Goal: Information Seeking & Learning: Find specific fact

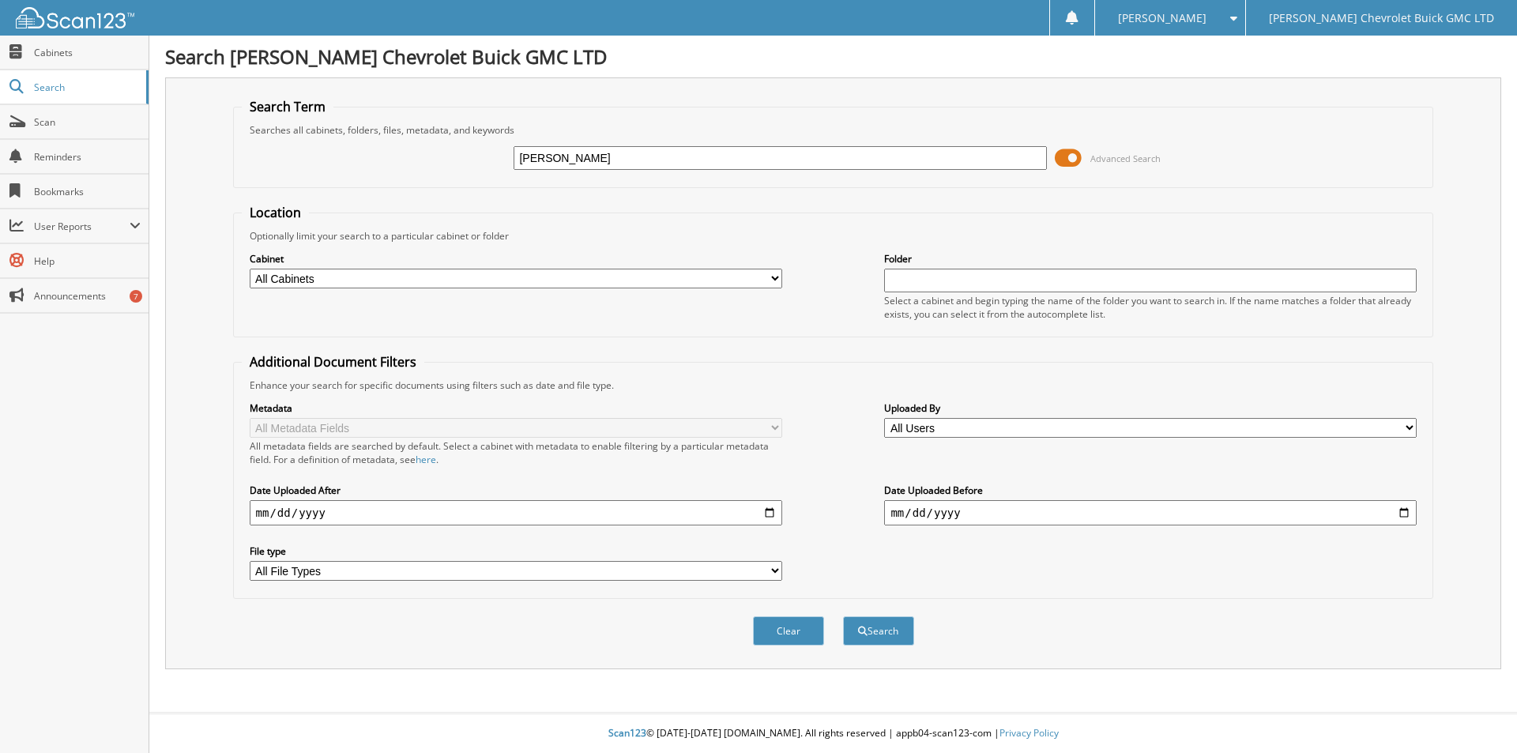
type input "irv's"
click at [843, 616] on button "Search" at bounding box center [878, 630] width 71 height 29
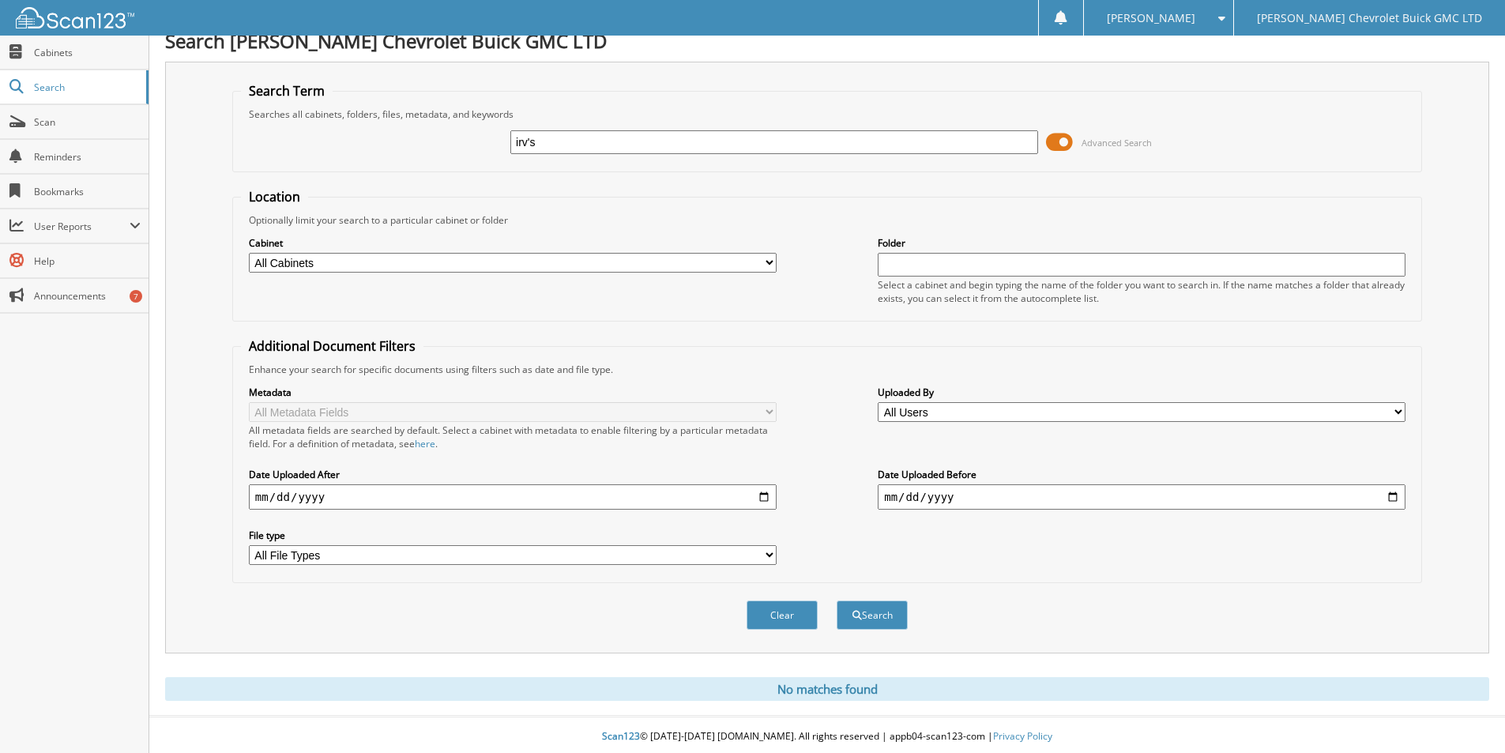
scroll to position [20, 0]
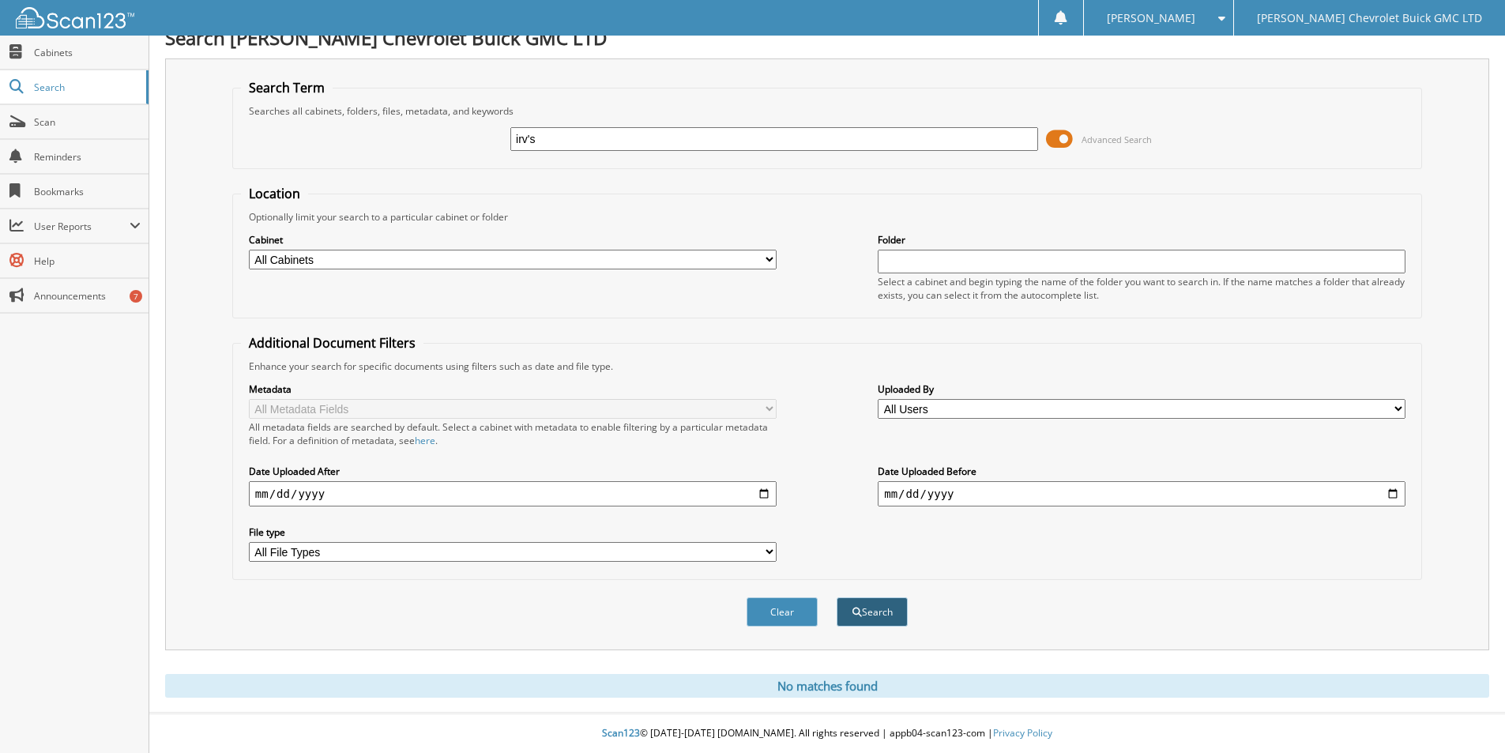
click at [885, 615] on button "Search" at bounding box center [872, 611] width 71 height 29
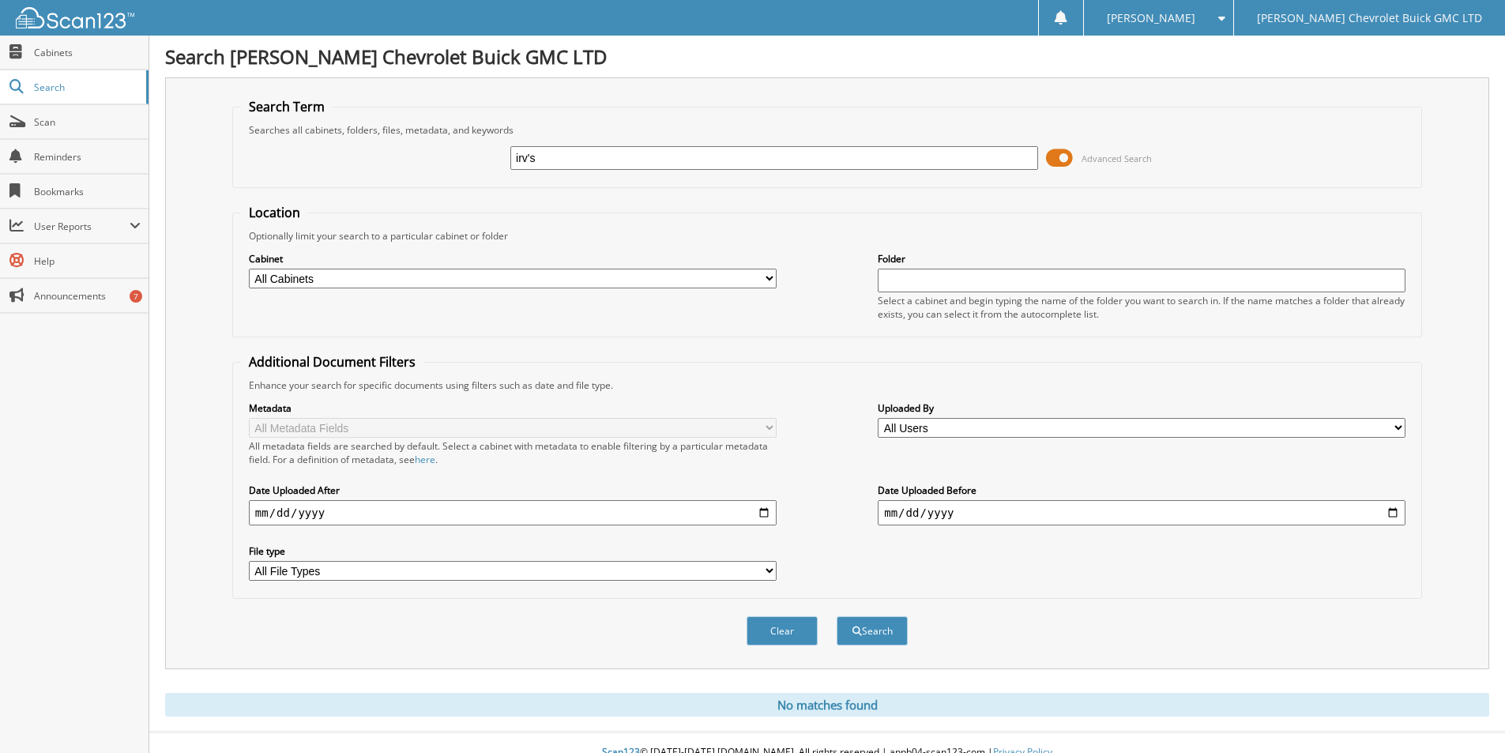
click at [593, 161] on input "irv's" at bounding box center [774, 158] width 528 height 24
type input "[PERSON_NAME]"
click at [837, 616] on button "Search" at bounding box center [872, 630] width 71 height 29
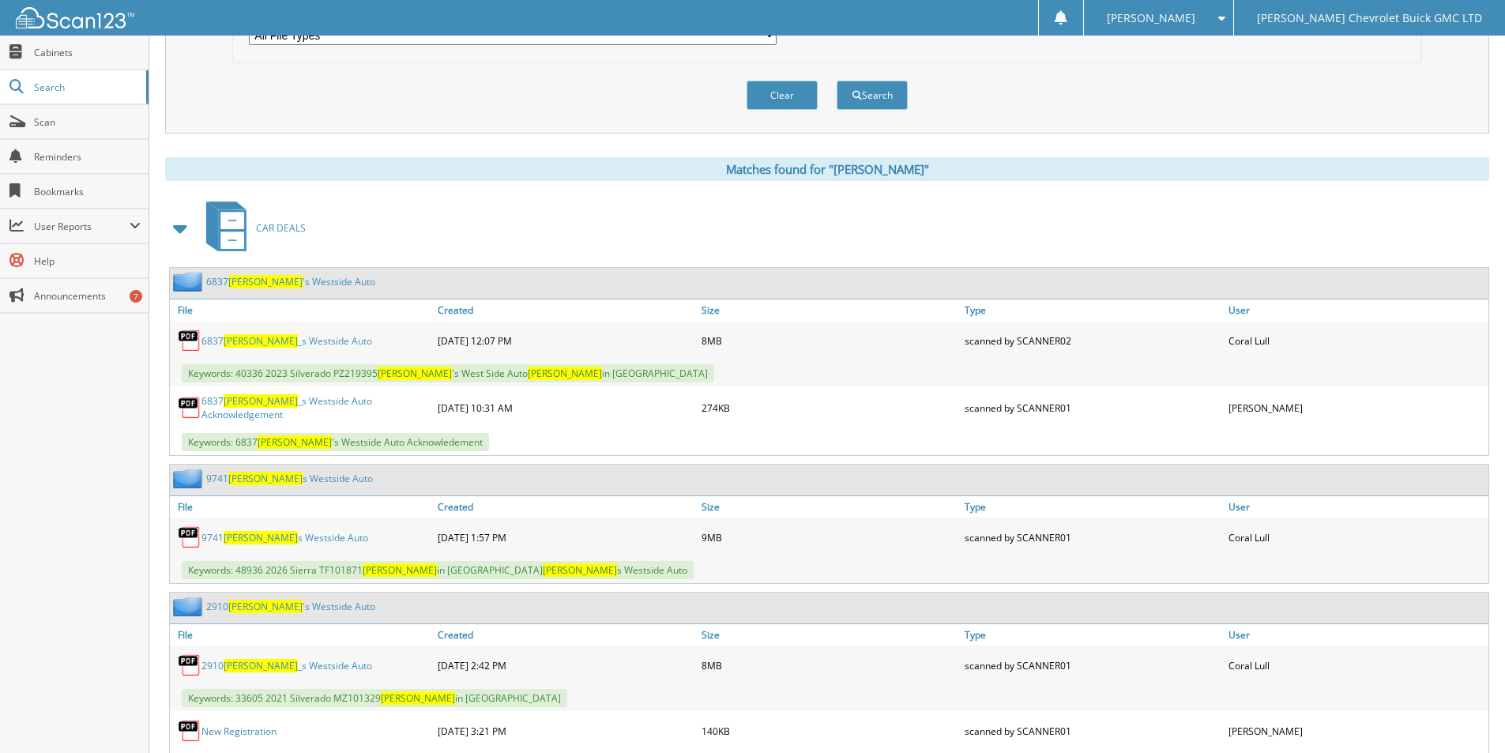
scroll to position [632, 0]
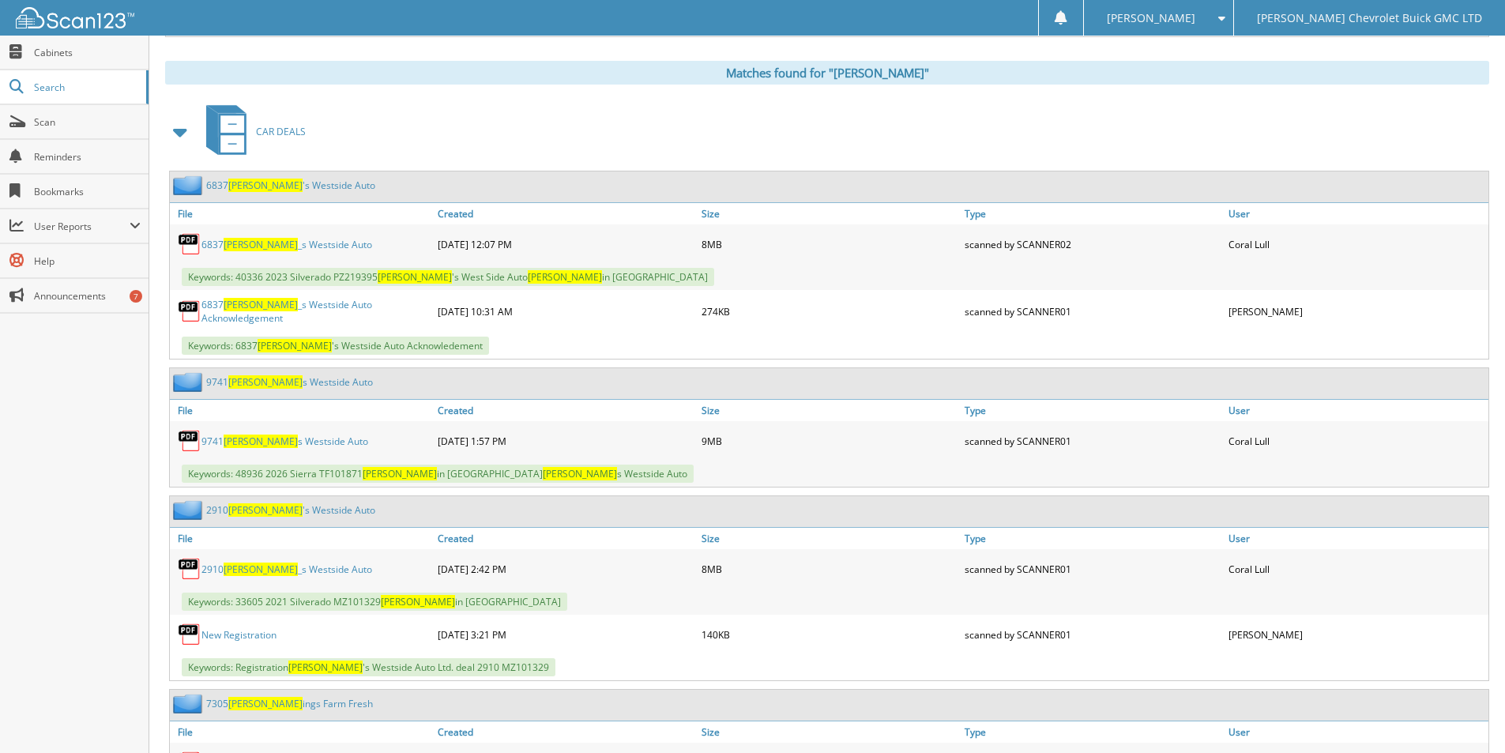
click at [263, 440] on link "9741 [PERSON_NAME] s Westside Auto" at bounding box center [284, 441] width 167 height 13
